Goal: Transaction & Acquisition: Purchase product/service

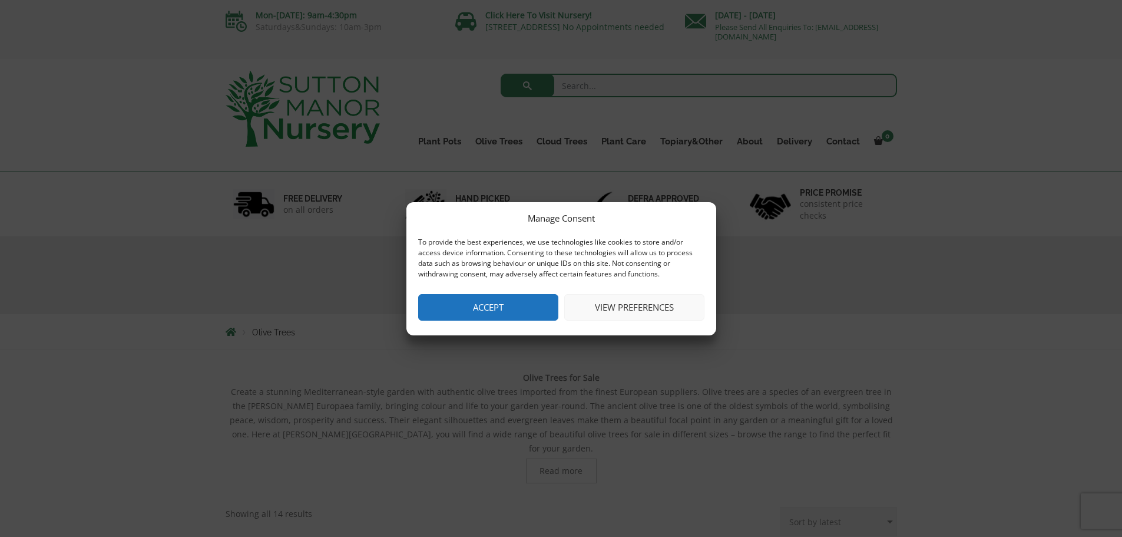
click at [642, 314] on button "View preferences" at bounding box center [634, 307] width 140 height 27
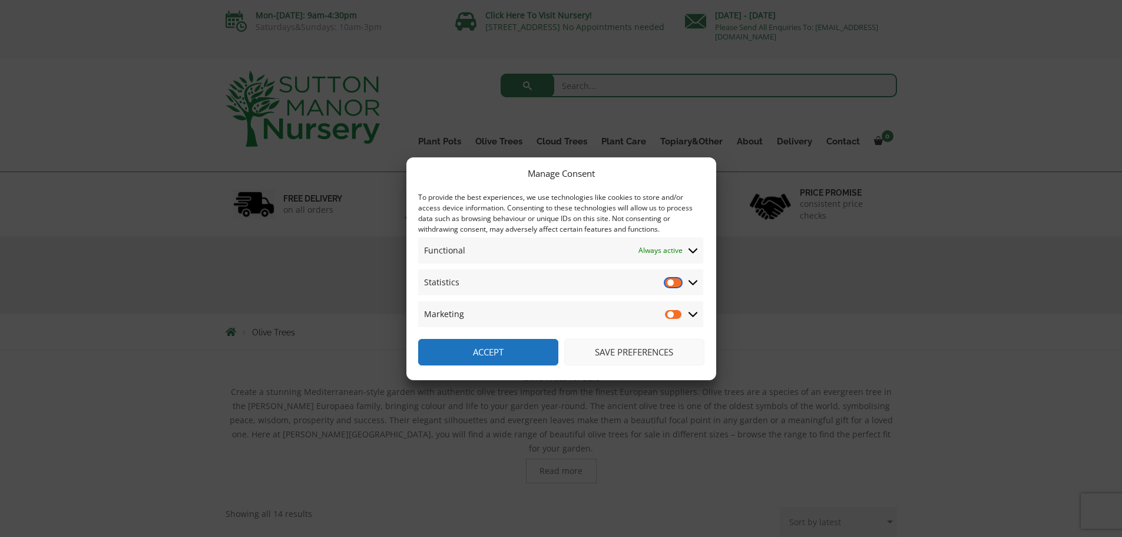
click at [677, 283] on input "Statistics" at bounding box center [674, 282] width 18 height 12
checkbox input "true"
click at [671, 312] on input "Marketing" at bounding box center [674, 314] width 18 height 12
checkbox input "true"
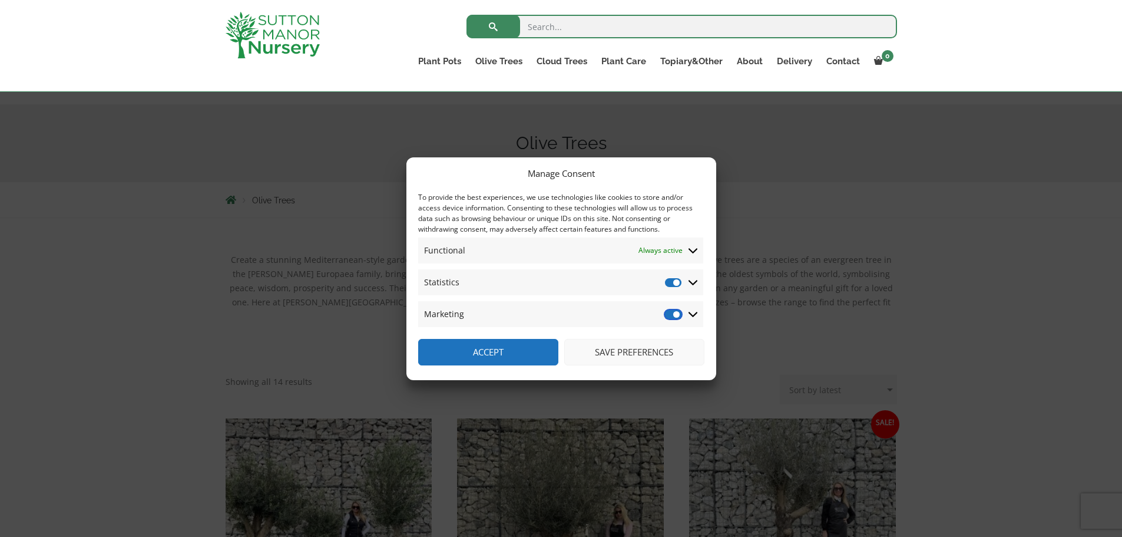
scroll to position [118, 0]
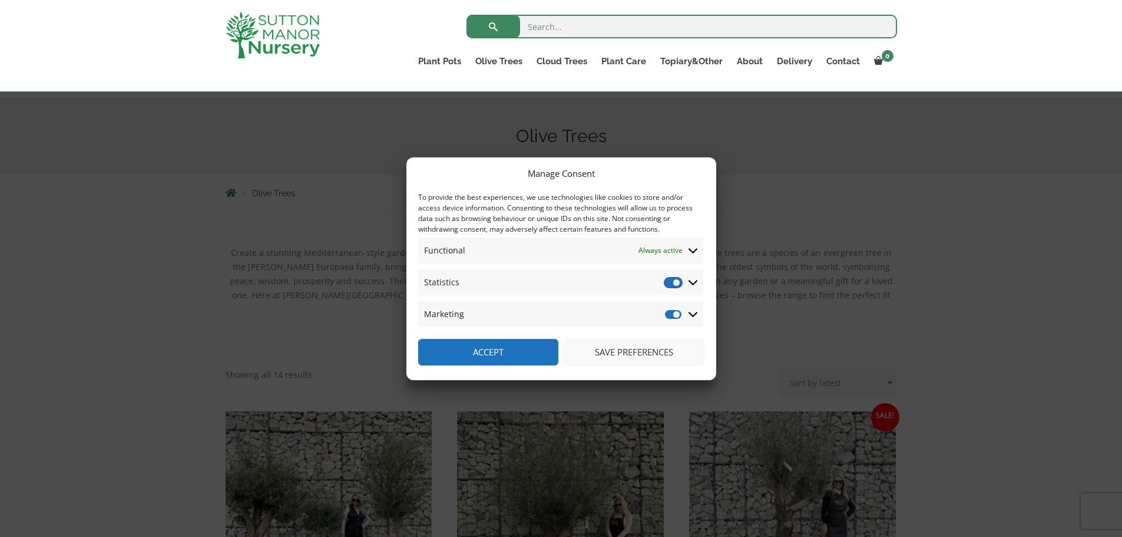
click at [676, 286] on input "Statistics" at bounding box center [674, 282] width 18 height 12
checkbox input "false"
click at [670, 315] on input "Marketing" at bounding box center [674, 314] width 18 height 12
checkbox input "false"
click at [590, 346] on button "Save preferences" at bounding box center [634, 352] width 140 height 27
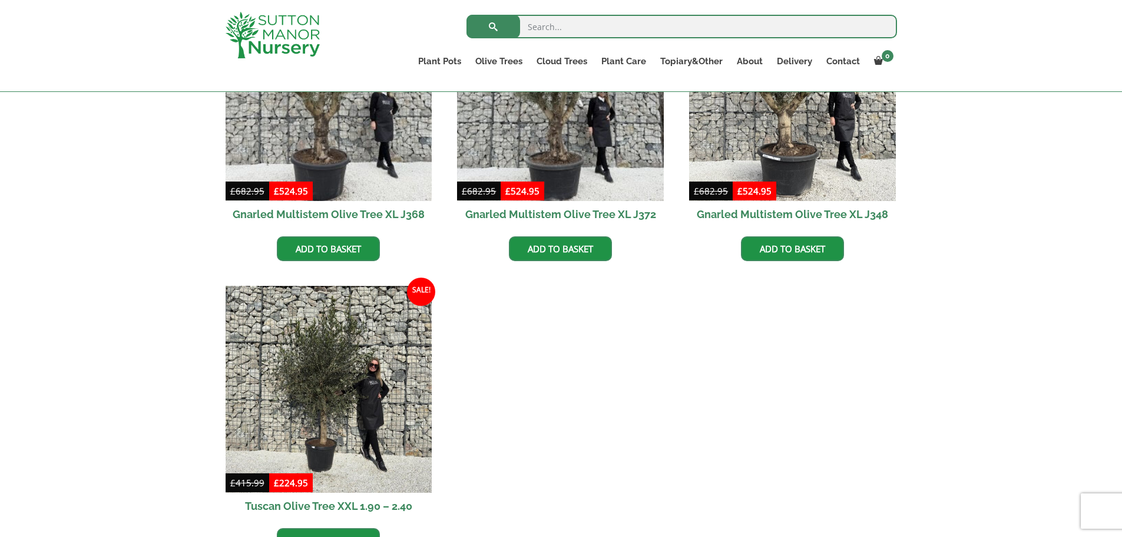
scroll to position [883, 0]
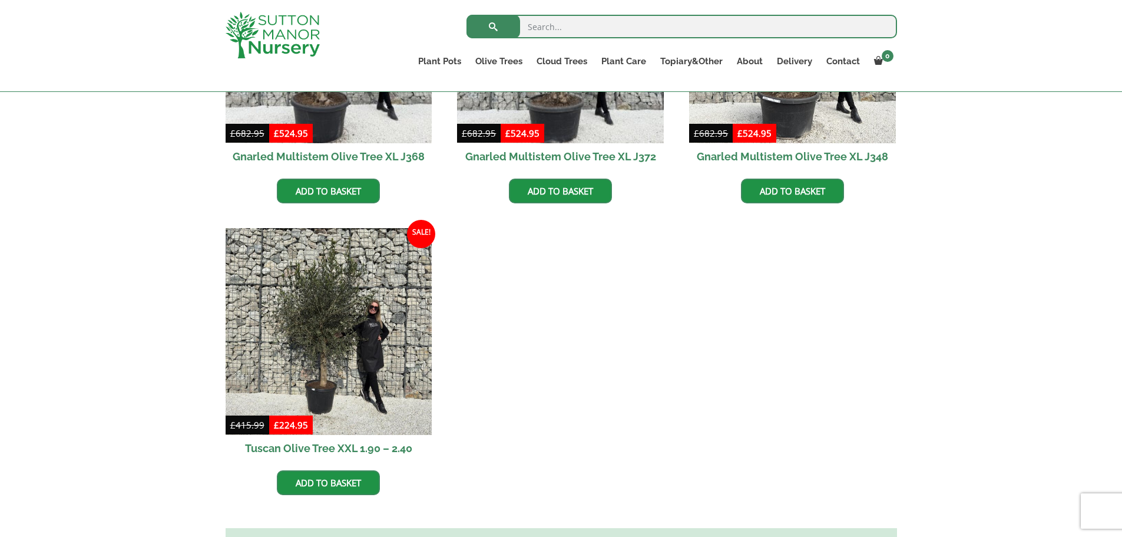
click at [332, 435] on h2 "Tuscan Olive Tree XXL 1.90 – 2.40" at bounding box center [329, 448] width 207 height 27
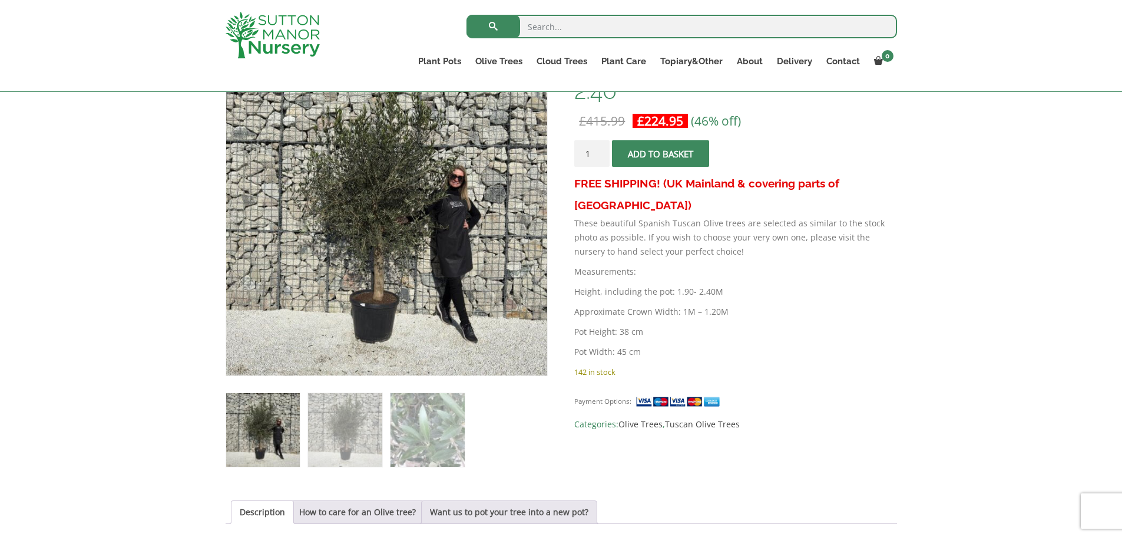
scroll to position [214, 0]
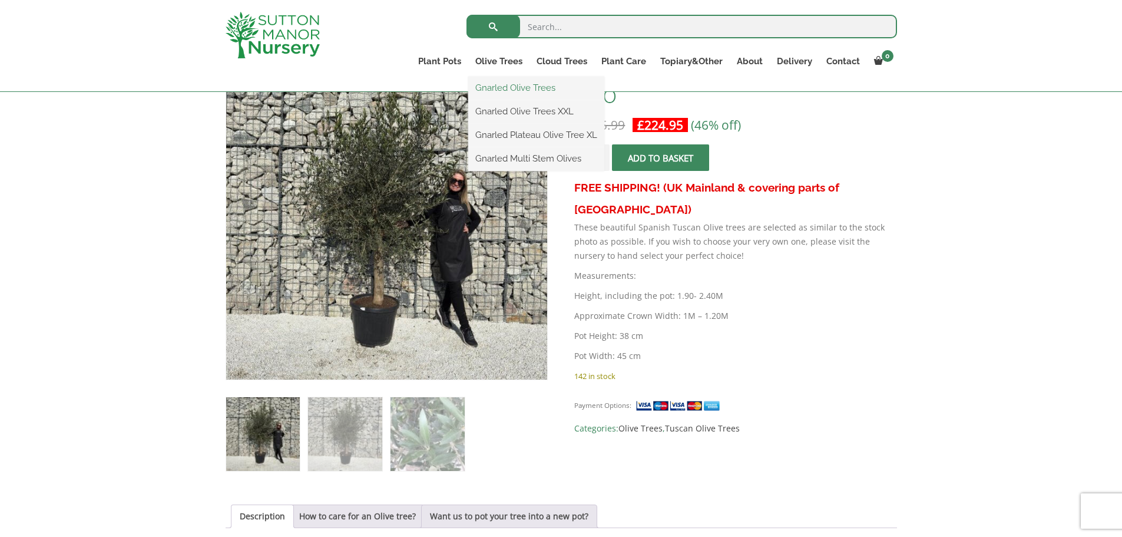
click at [517, 90] on link "Gnarled Olive Trees" at bounding box center [536, 88] width 136 height 18
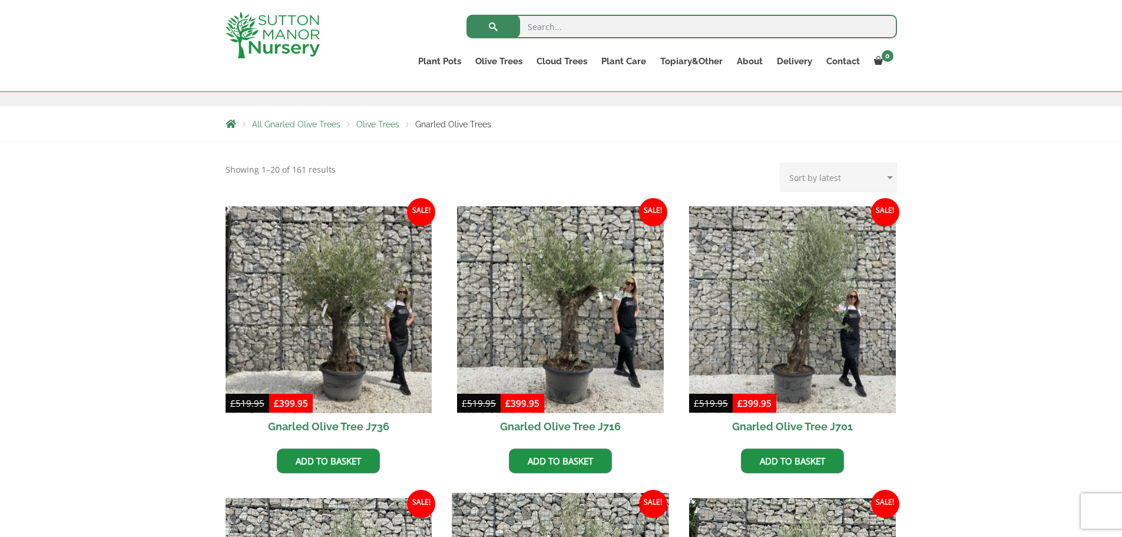
scroll to position [177, 0]
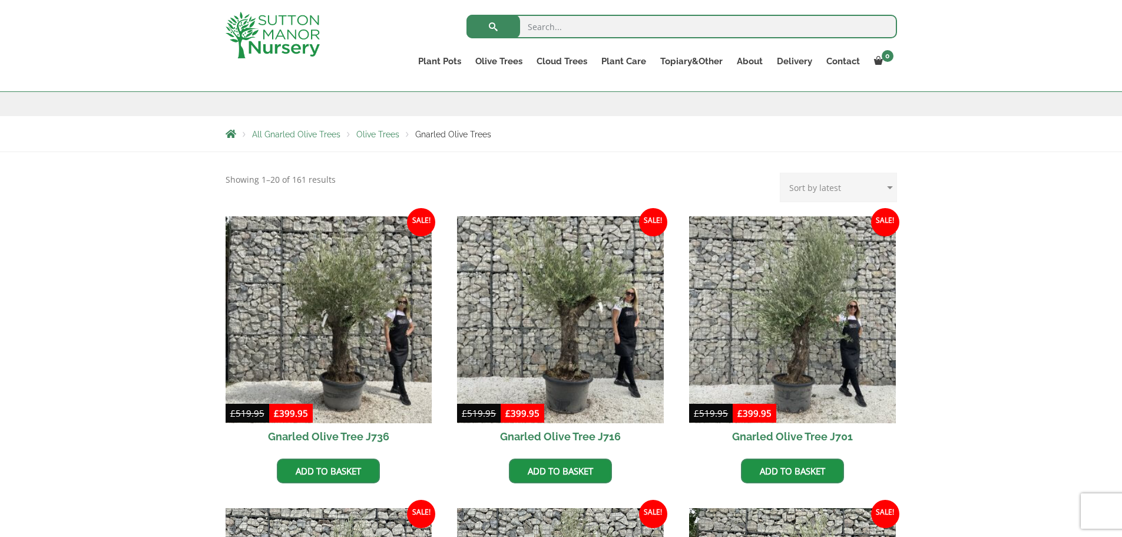
click at [830, 183] on select "Sort by popularity Sort by latest Sort by price: low to high Sort by price: hig…" at bounding box center [838, 187] width 117 height 29
select select "price"
click at [782, 173] on select "Sort by popularity Sort by latest Sort by price: low to high Sort by price: hig…" at bounding box center [838, 187] width 117 height 29
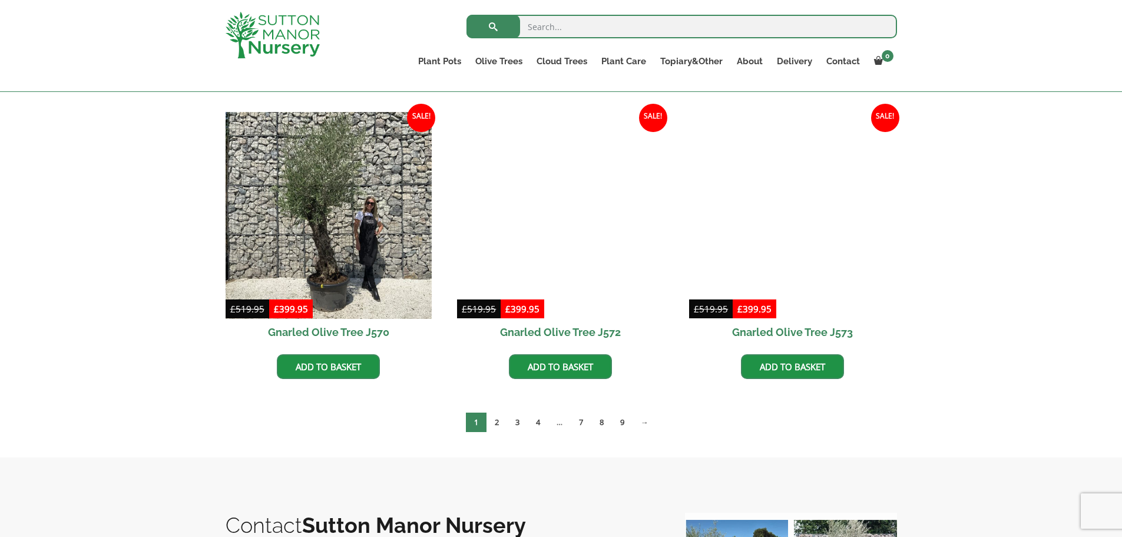
scroll to position [1767, 0]
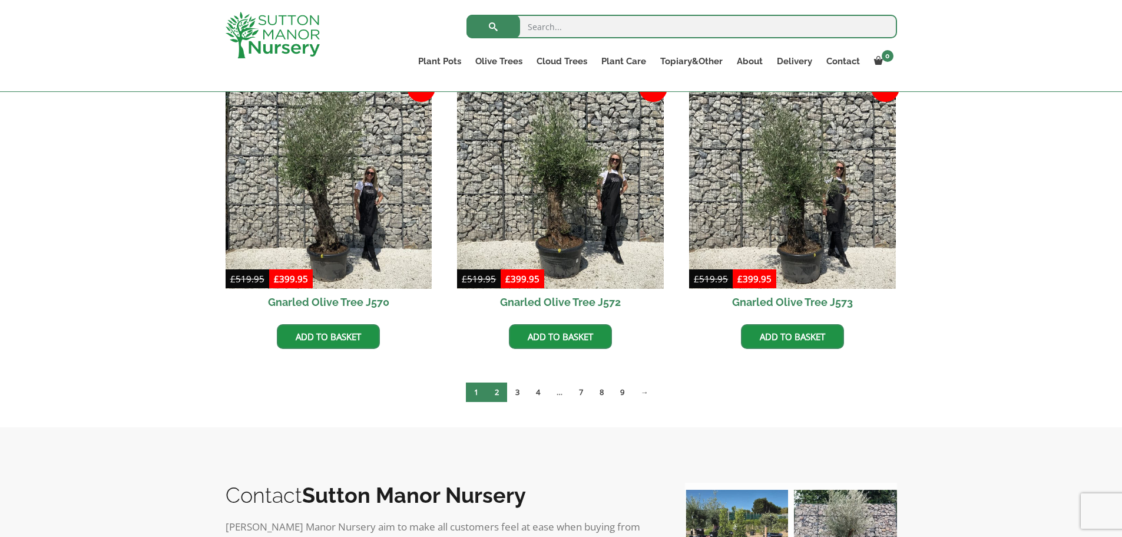
click at [489, 390] on link "2" at bounding box center [497, 391] width 21 height 19
